Goal: Navigation & Orientation: Understand site structure

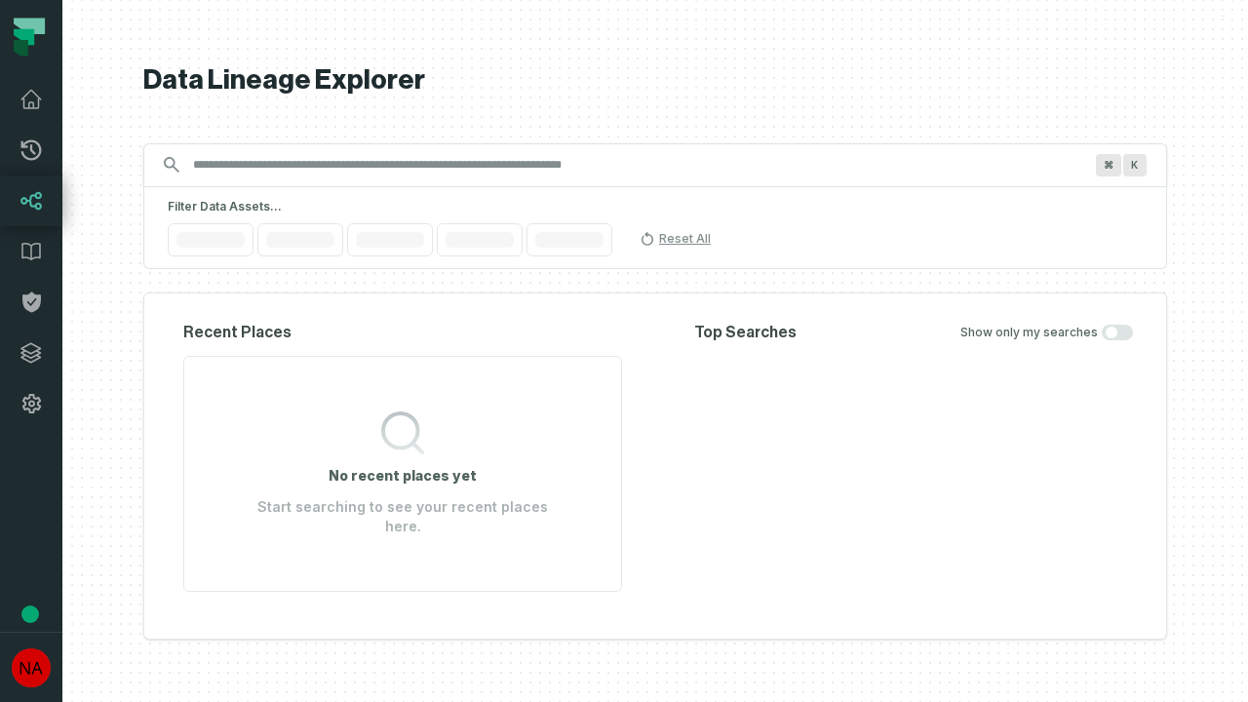
click at [31, 353] on icon at bounding box center [30, 352] width 19 height 19
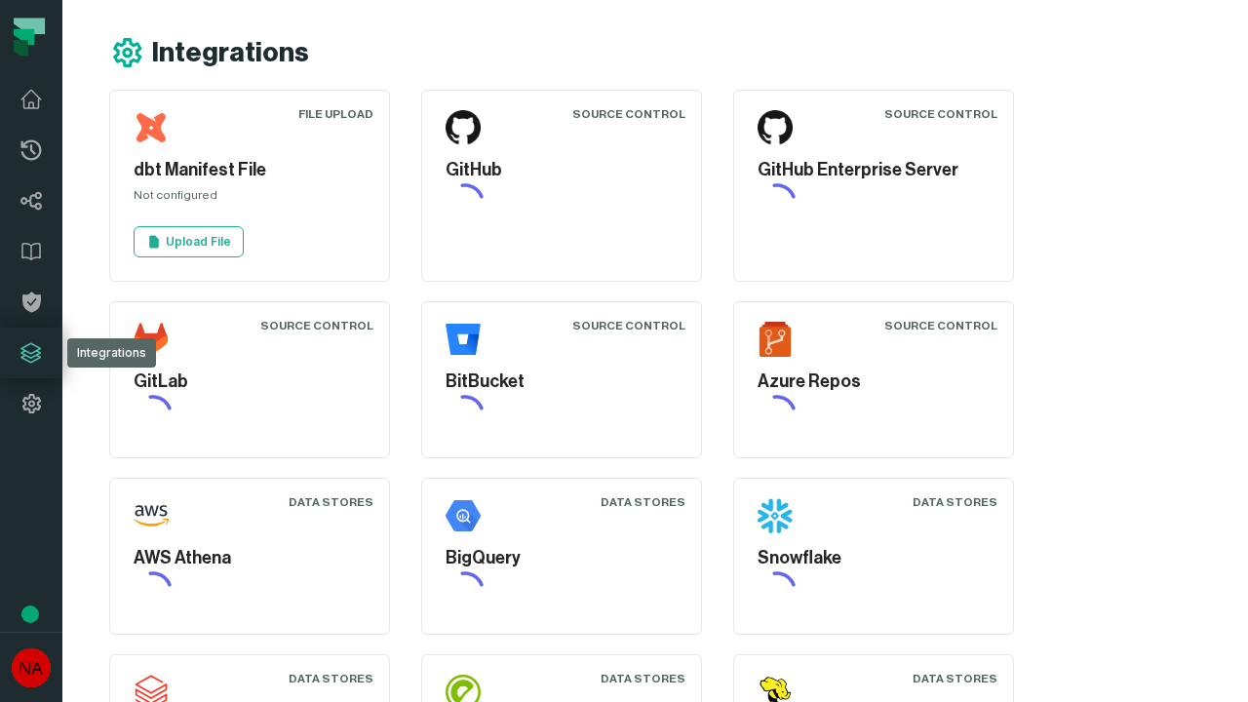
click at [31, 403] on icon at bounding box center [30, 403] width 23 height 23
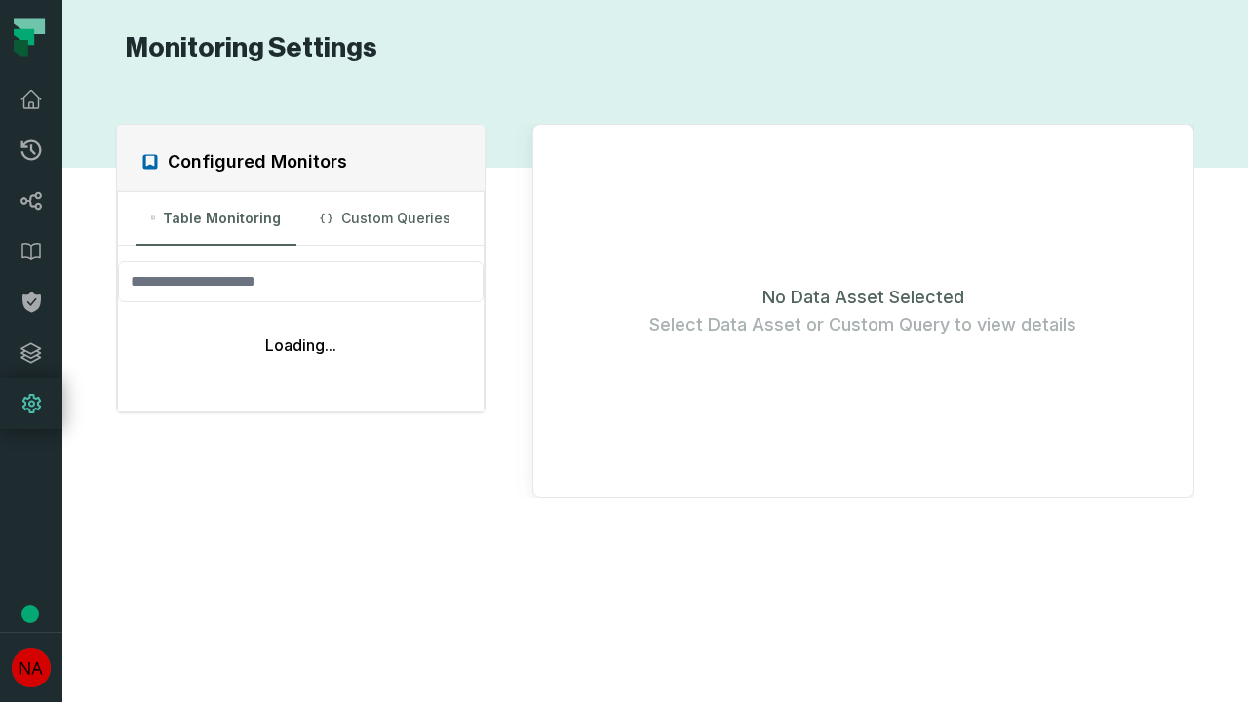
click at [31, 150] on icon at bounding box center [31, 150] width 20 height 20
